Goal: Transaction & Acquisition: Subscribe to service/newsletter

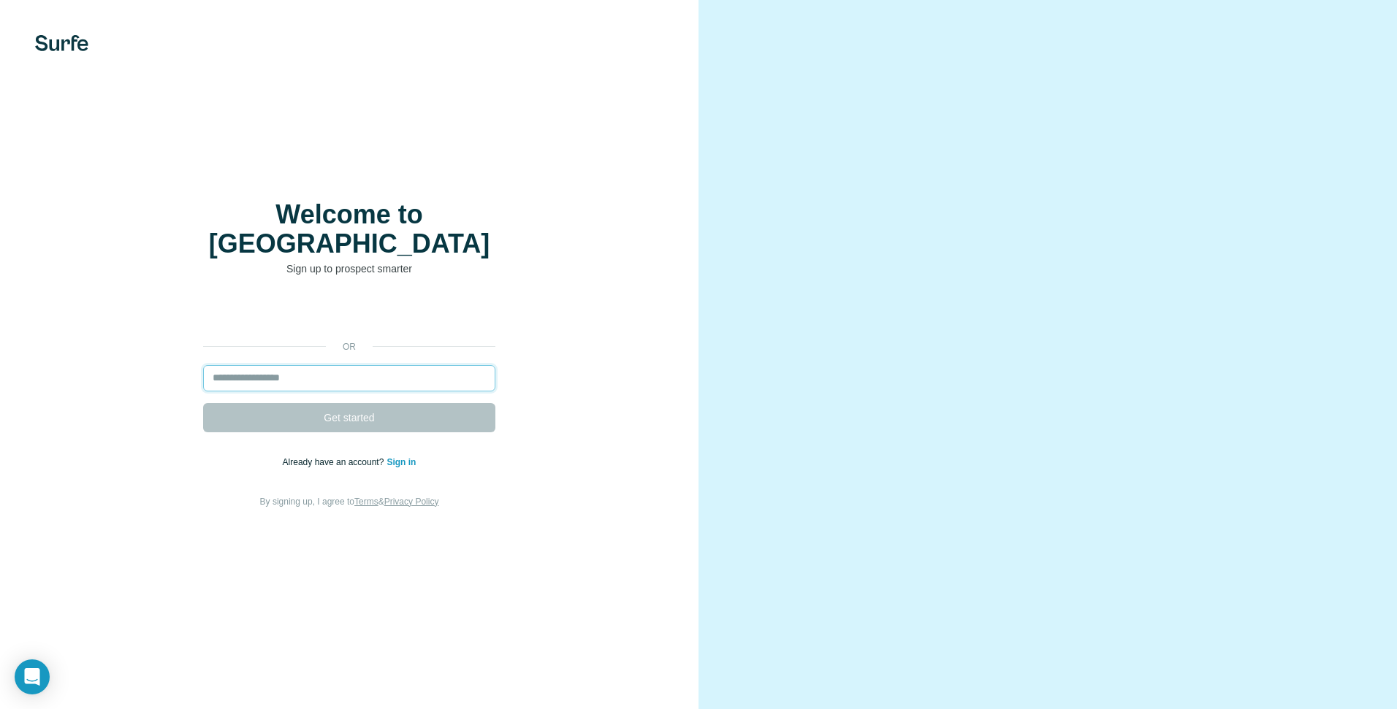
click at [267, 365] on input "email" at bounding box center [349, 378] width 292 height 26
type input "**********"
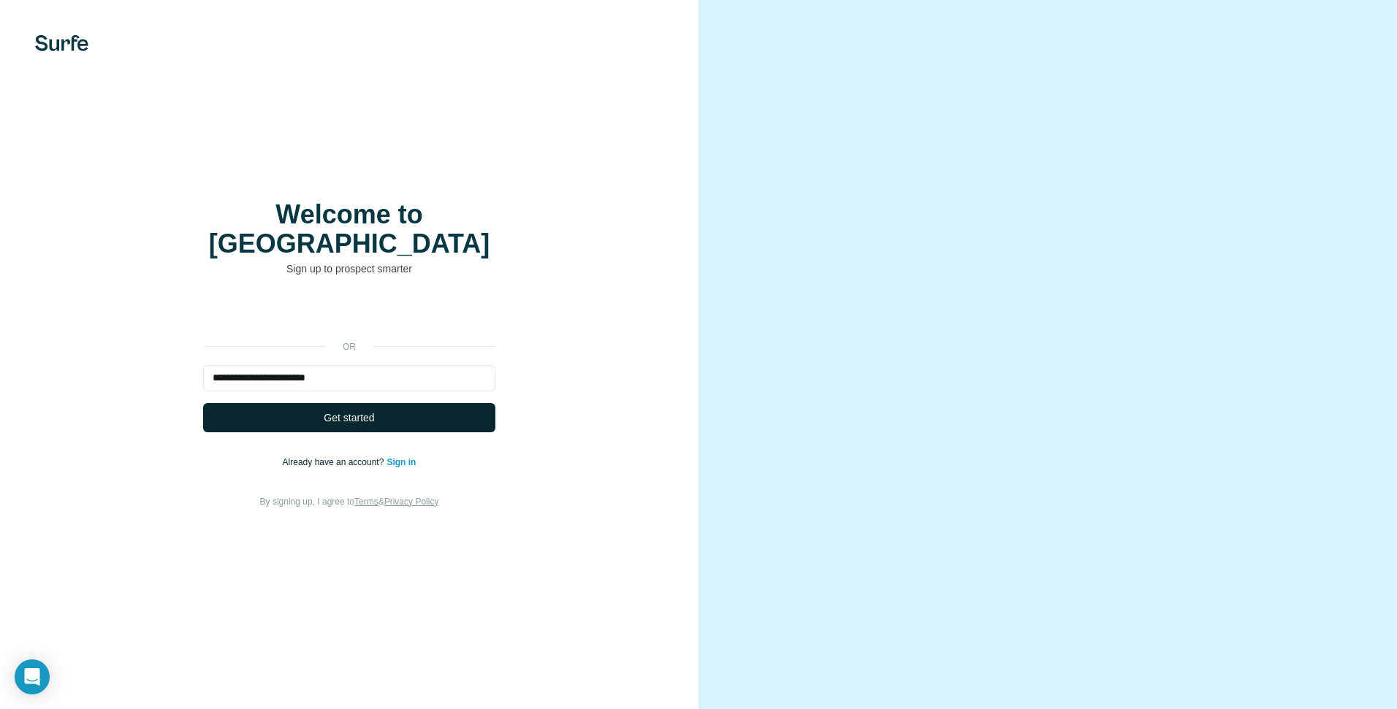
click at [329, 410] on span "Get started" at bounding box center [349, 417] width 50 height 15
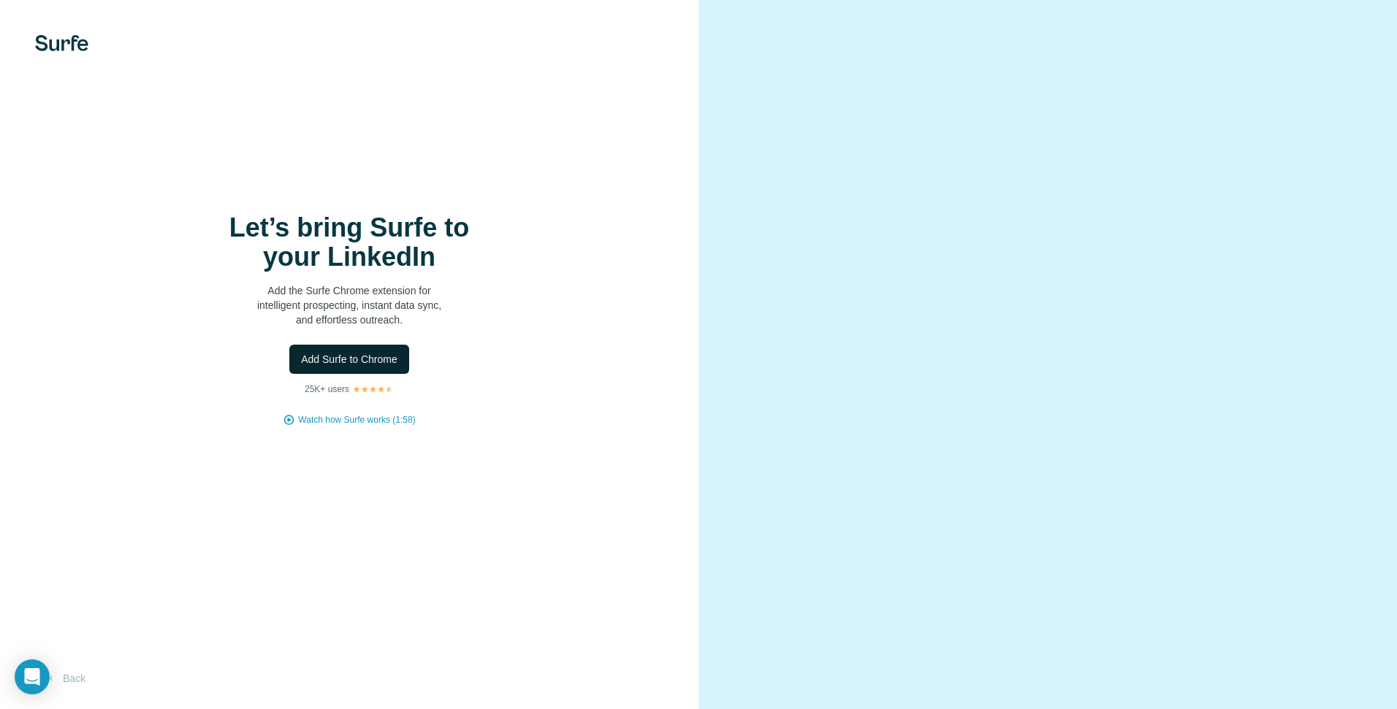
click at [358, 356] on span "Add Surfe to Chrome" at bounding box center [349, 359] width 96 height 15
